Goal: Task Accomplishment & Management: Use online tool/utility

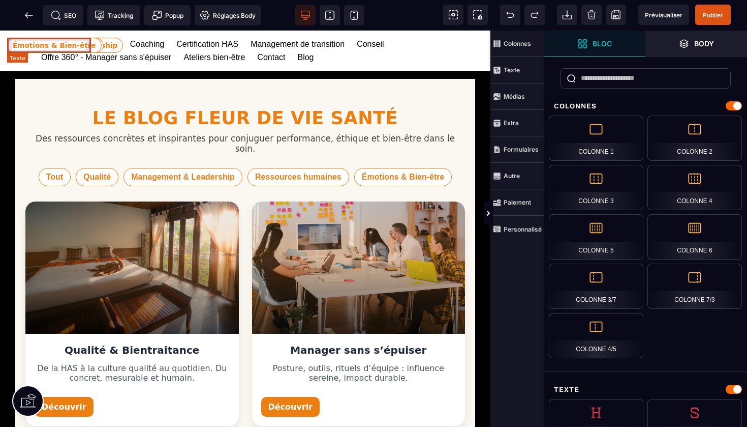
click at [66, 44] on span "Émotions & Bien-être" at bounding box center [54, 45] width 95 height 15
select select "***"
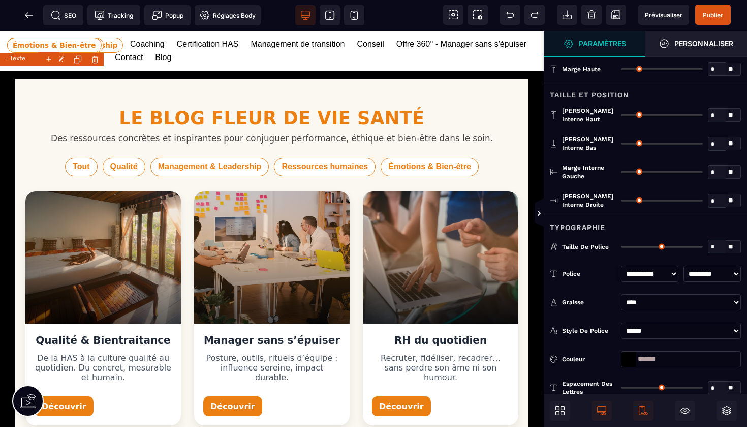
type input "*"
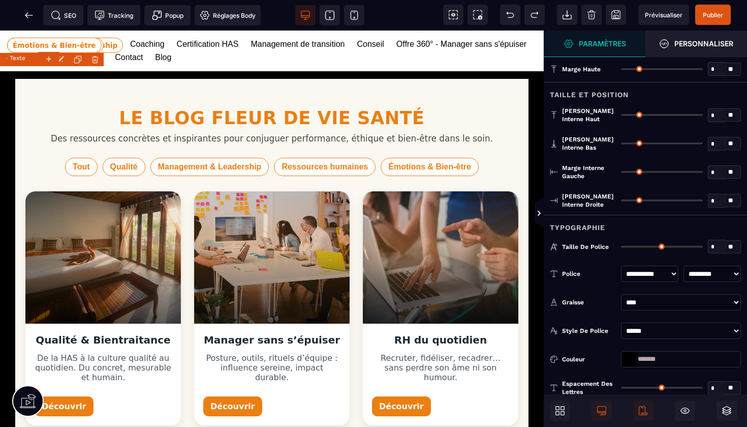
type input "*"
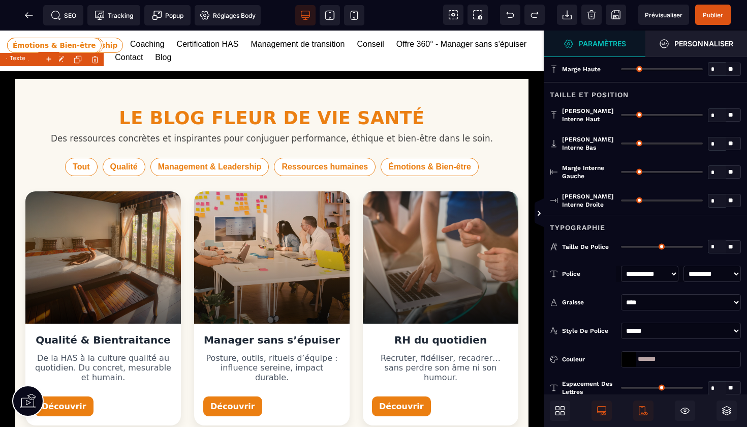
type input "***"
type input "*"
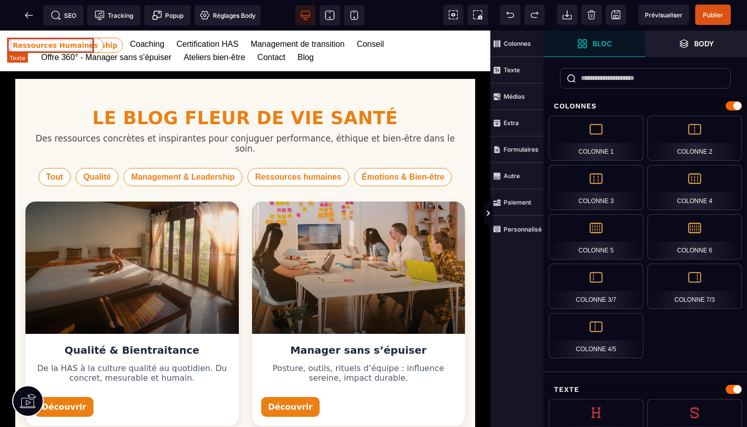
click at [71, 46] on span "Ressources Humaines" at bounding box center [55, 45] width 97 height 15
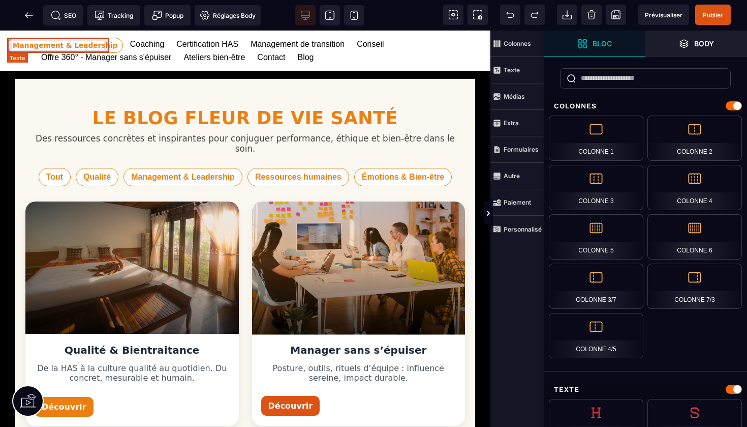
click at [67, 44] on span "Management & Leadership" at bounding box center [65, 45] width 116 height 15
select select "***"
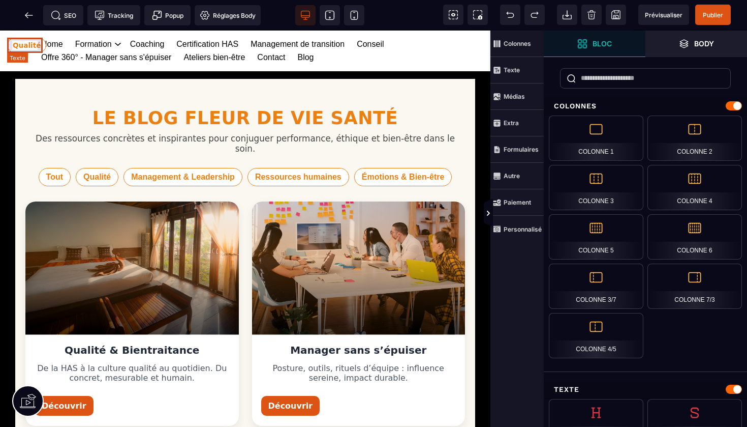
click at [32, 41] on span "Qualité" at bounding box center [26, 45] width 39 height 15
select select "***"
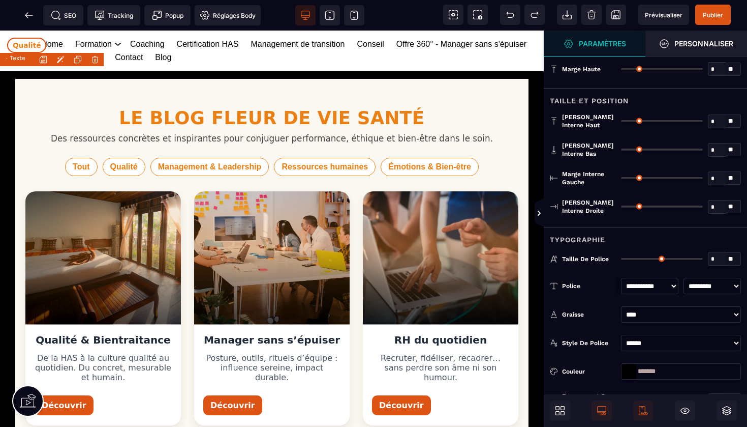
type input "*"
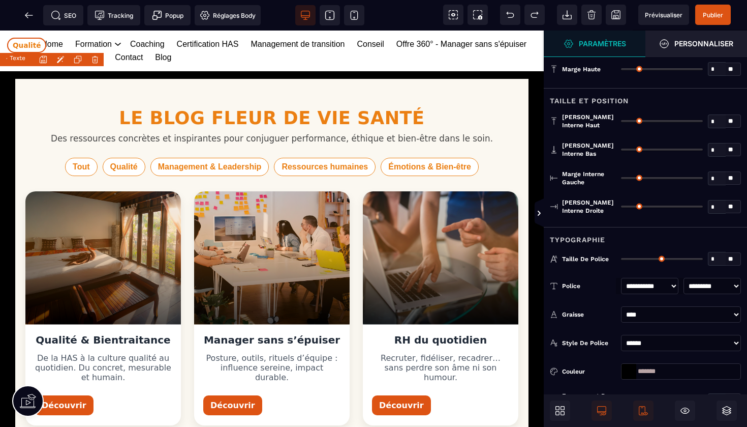
type input "*"
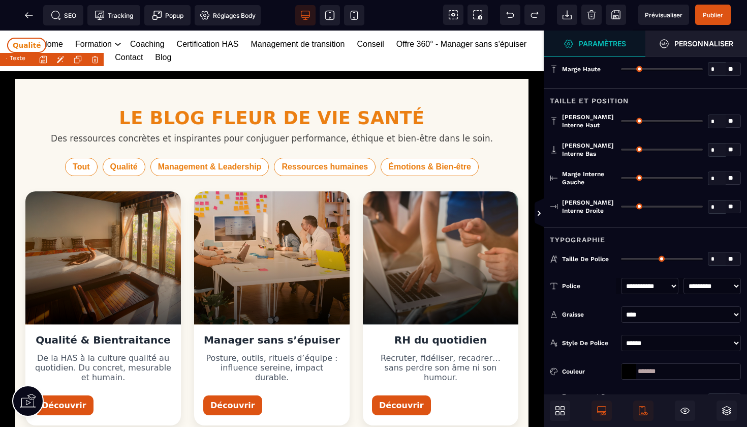
type input "***"
type input "*"
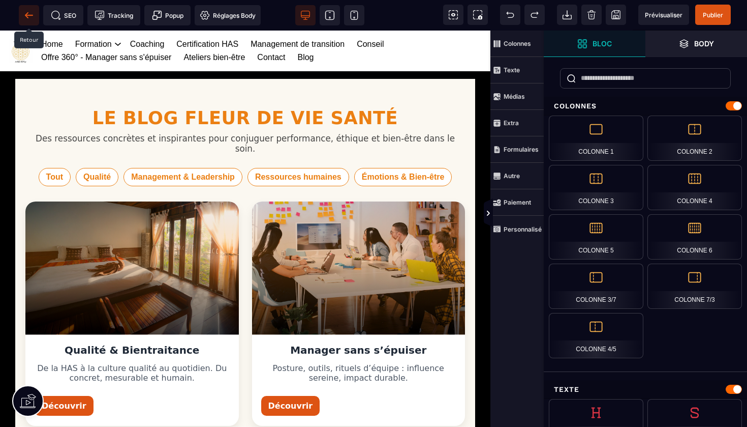
click at [31, 13] on icon at bounding box center [29, 15] width 10 height 10
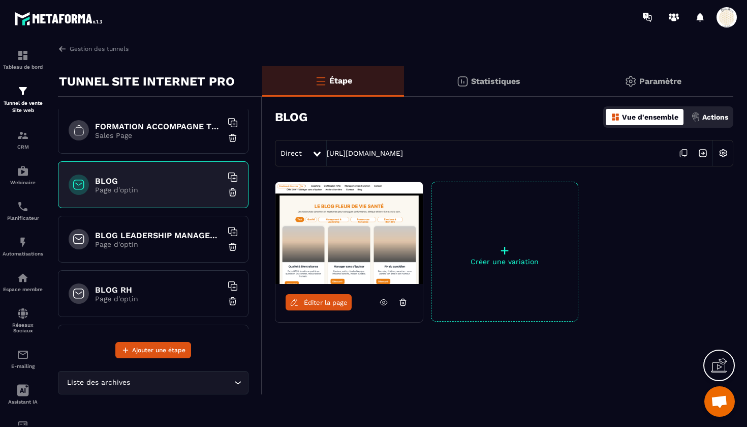
scroll to position [1147, 0]
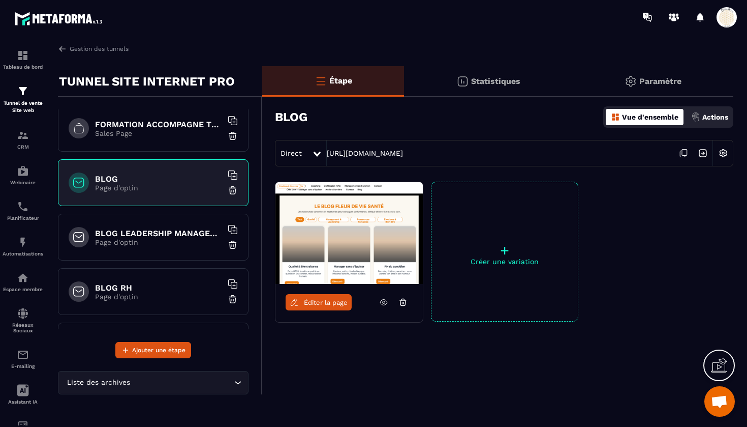
click at [169, 242] on p "Page d'optin" at bounding box center [158, 242] width 127 height 8
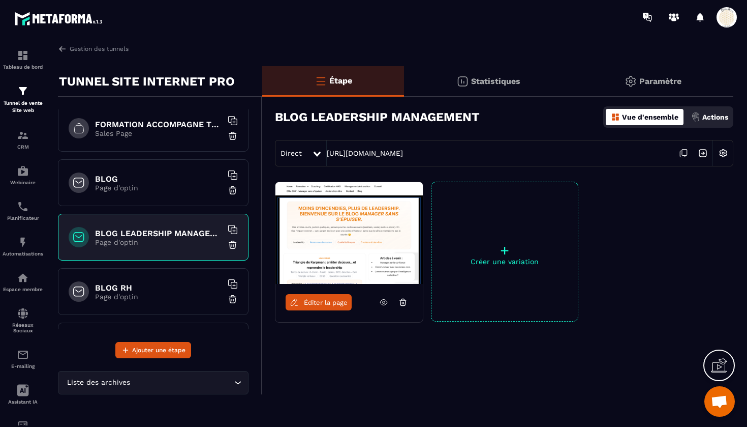
click at [685, 150] on icon at bounding box center [683, 152] width 19 height 19
click at [141, 294] on p "Page d'optin" at bounding box center [158, 296] width 127 height 8
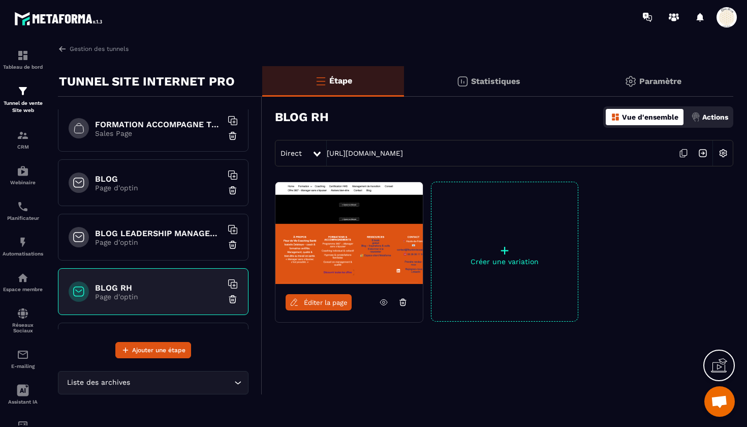
click at [687, 155] on icon at bounding box center [684, 152] width 5 height 6
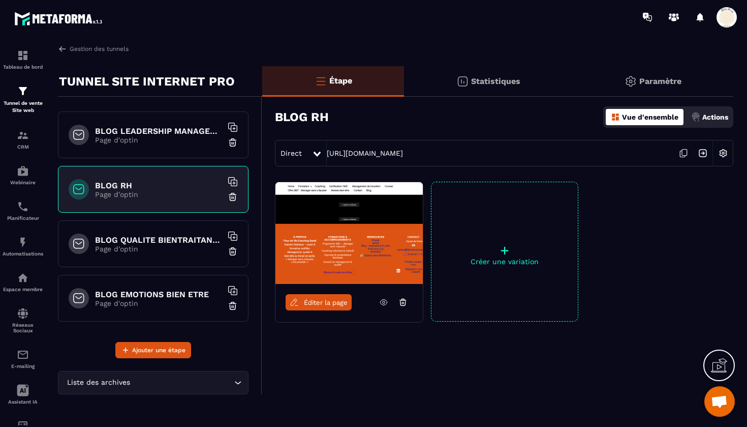
scroll to position [1249, 0]
click at [161, 236] on h6 "BLOG QUALITE BIENTRAITANCE" at bounding box center [158, 240] width 127 height 10
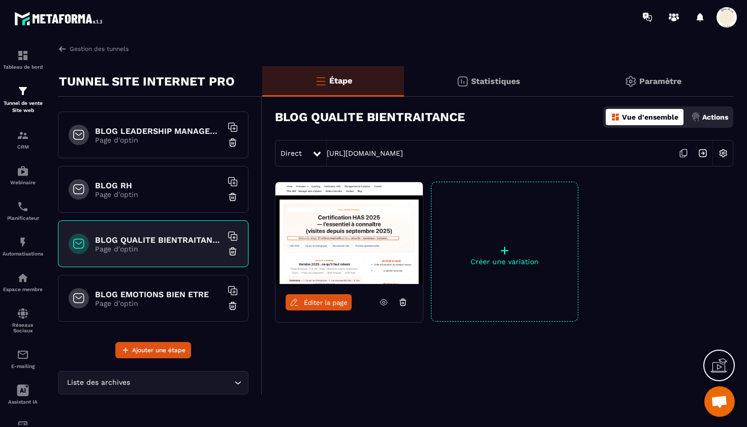
click at [682, 149] on icon at bounding box center [683, 152] width 19 height 19
click at [183, 299] on p "Page d'optin" at bounding box center [158, 303] width 127 height 8
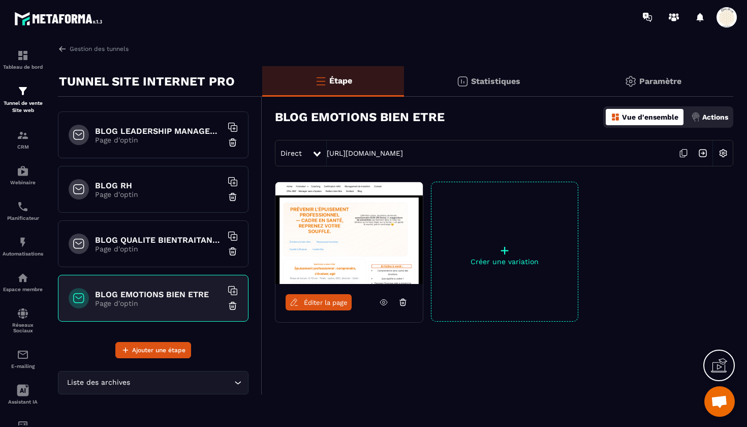
click at [684, 152] on icon at bounding box center [683, 152] width 19 height 19
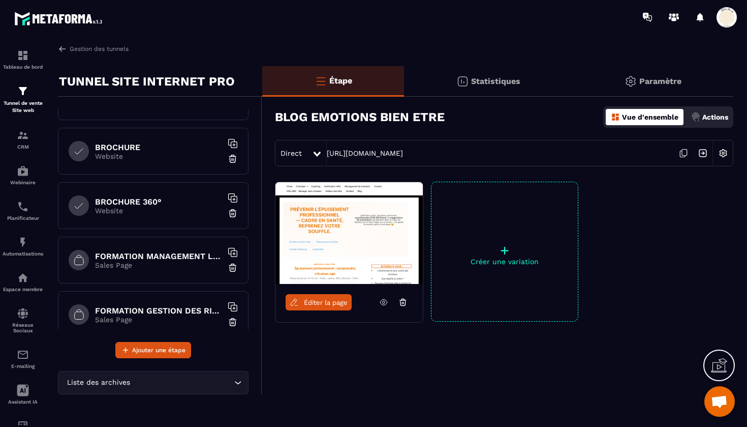
scroll to position [414, 0]
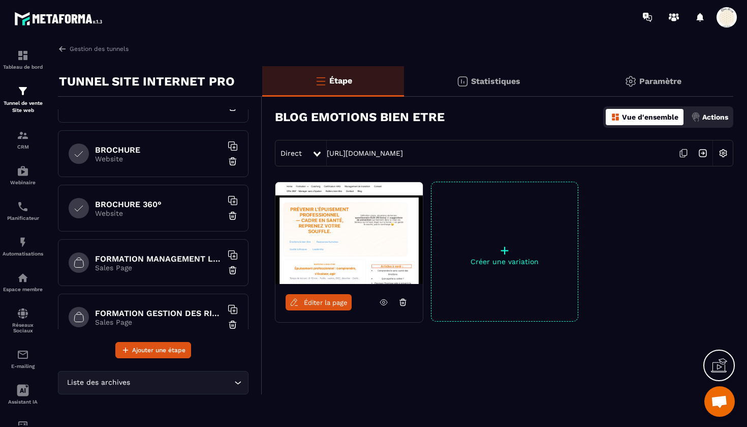
click at [133, 266] on p "Sales Page" at bounding box center [158, 267] width 127 height 8
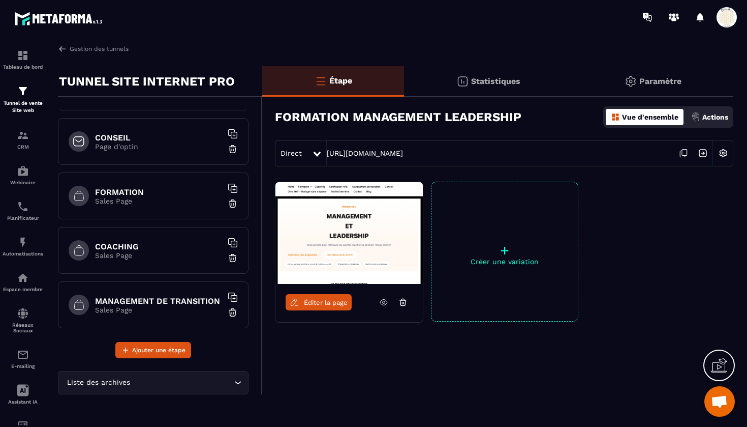
scroll to position [97, 0]
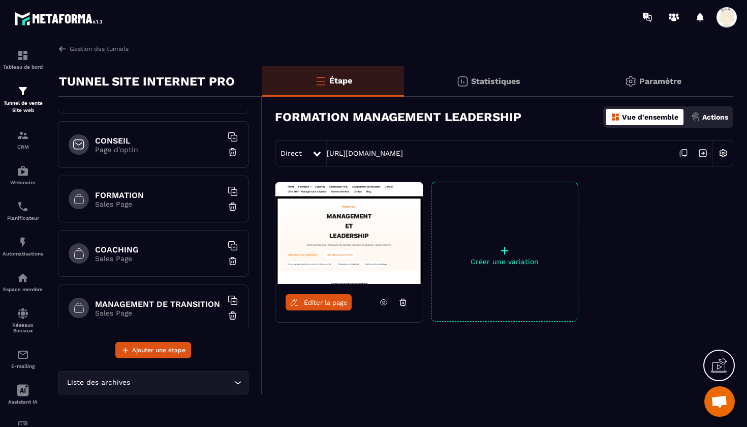
click at [172, 196] on h6 "FORMATION" at bounding box center [158, 195] width 127 height 10
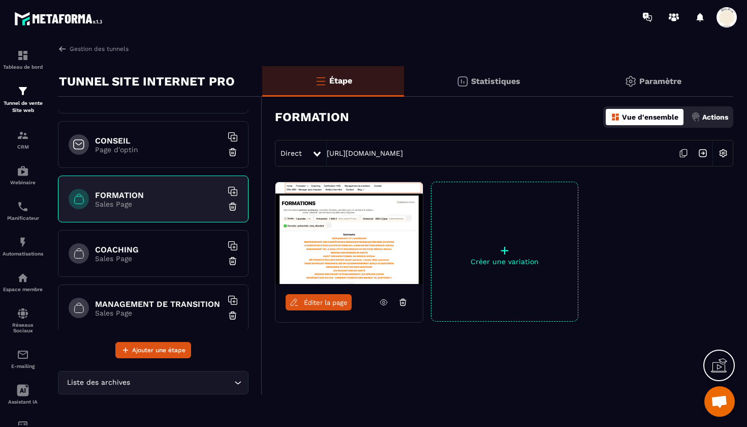
click at [323, 306] on span "Éditer la page" at bounding box center [326, 302] width 44 height 8
